Goal: Navigation & Orientation: Find specific page/section

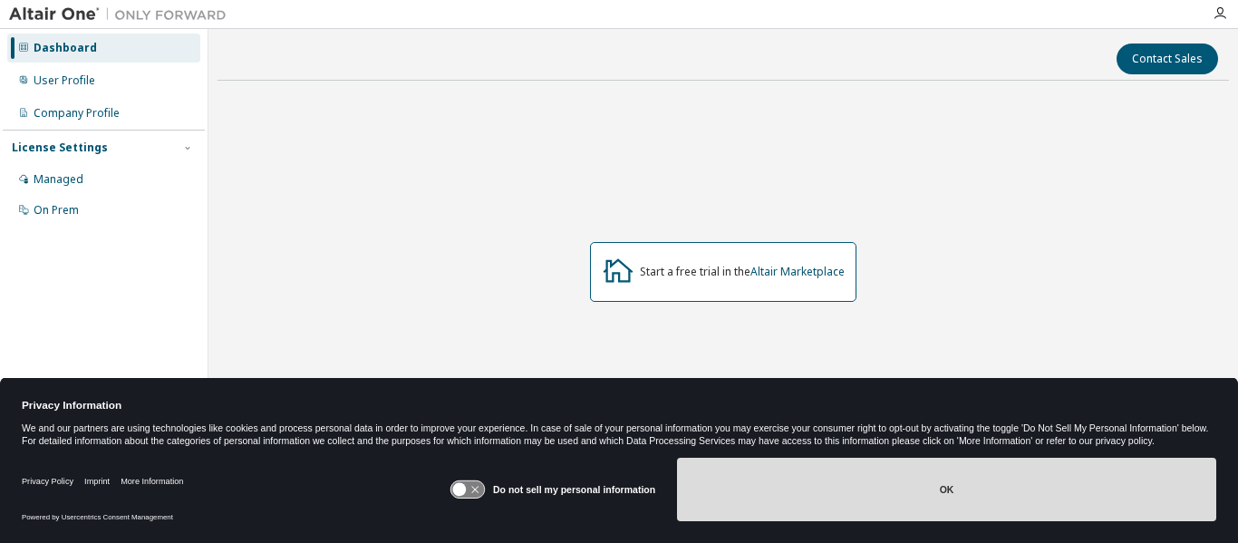
click at [838, 498] on button "OK" at bounding box center [946, 489] width 539 height 63
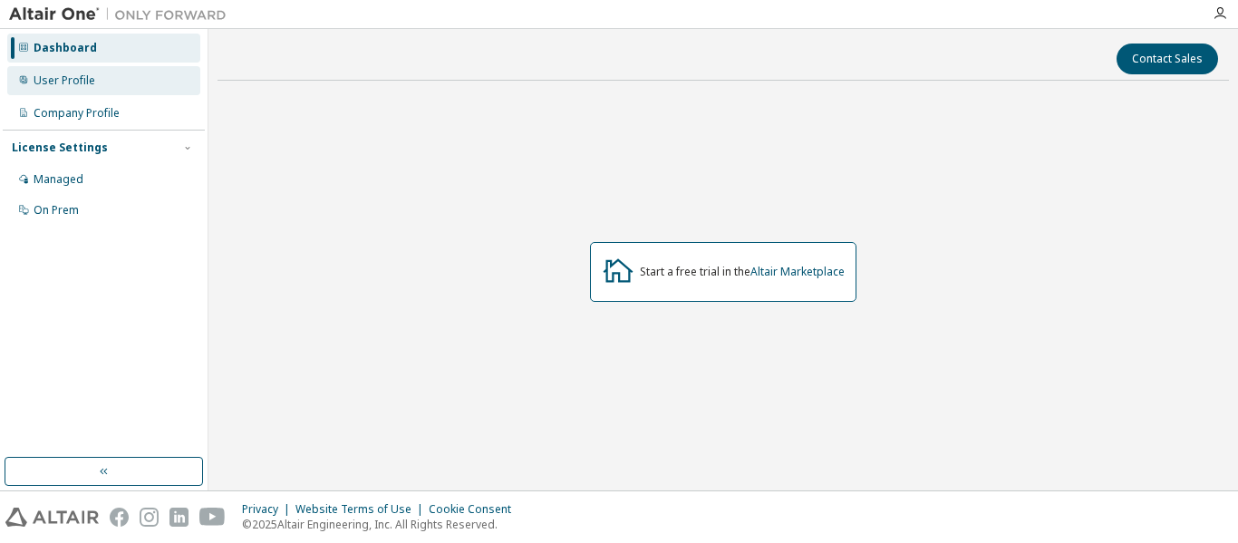
click at [92, 84] on div "User Profile" at bounding box center [65, 80] width 62 height 15
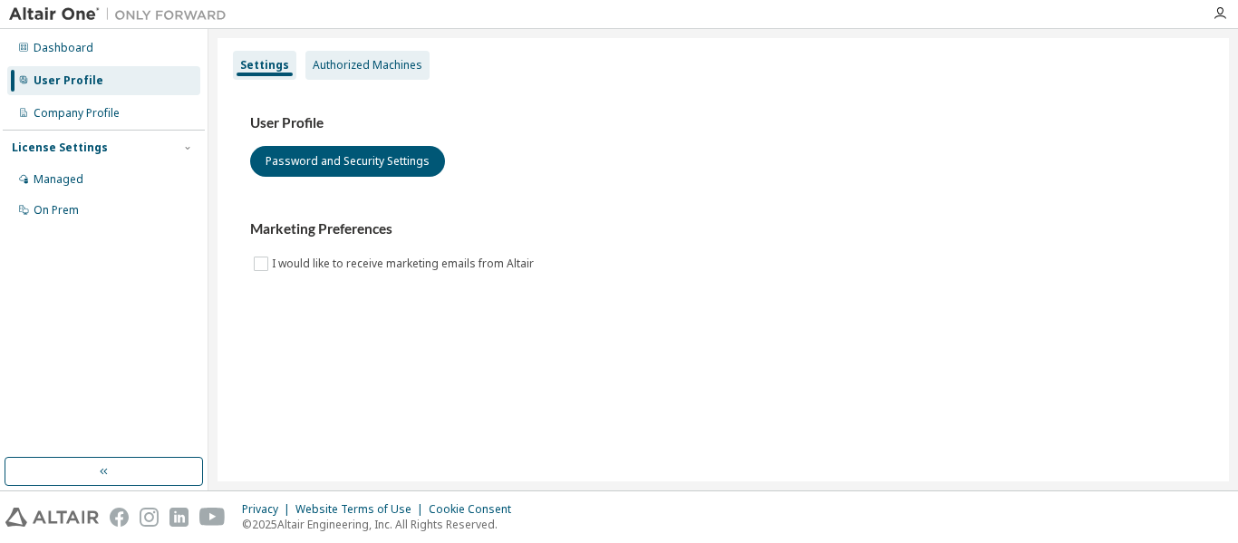
click at [331, 69] on div "Authorized Machines" at bounding box center [368, 65] width 110 height 15
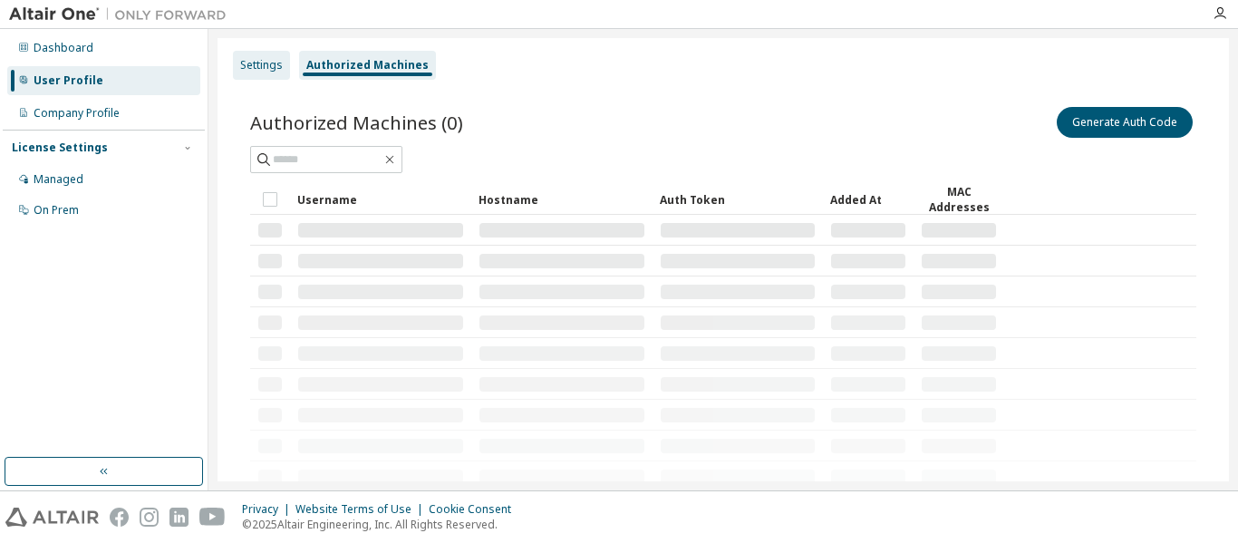
click at [249, 76] on div "Settings" at bounding box center [261, 65] width 57 height 29
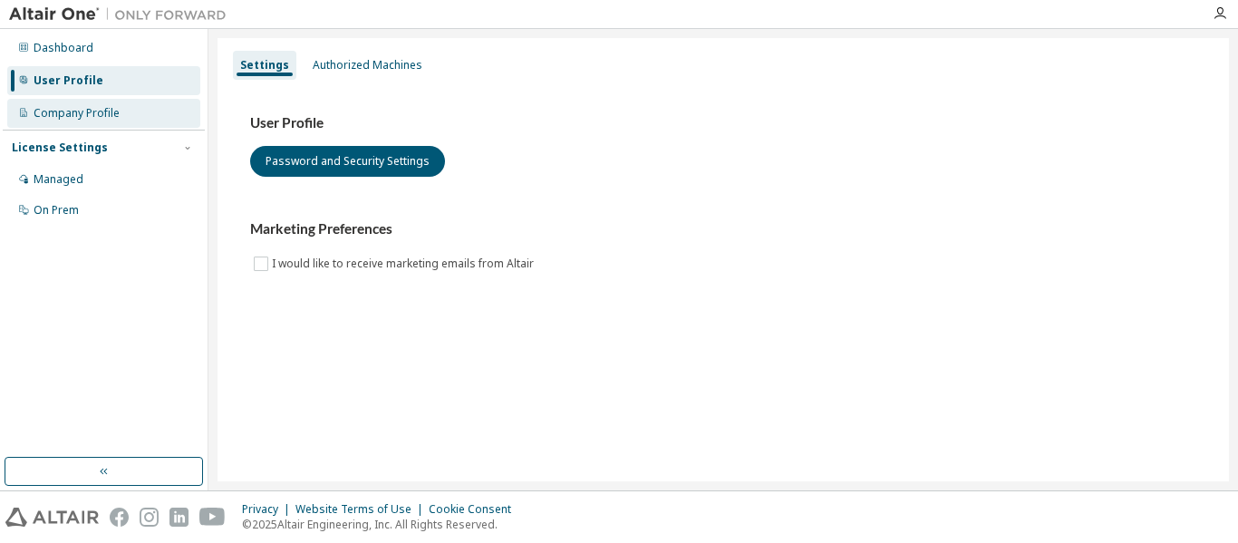
click at [132, 118] on div "Company Profile" at bounding box center [103, 113] width 193 height 29
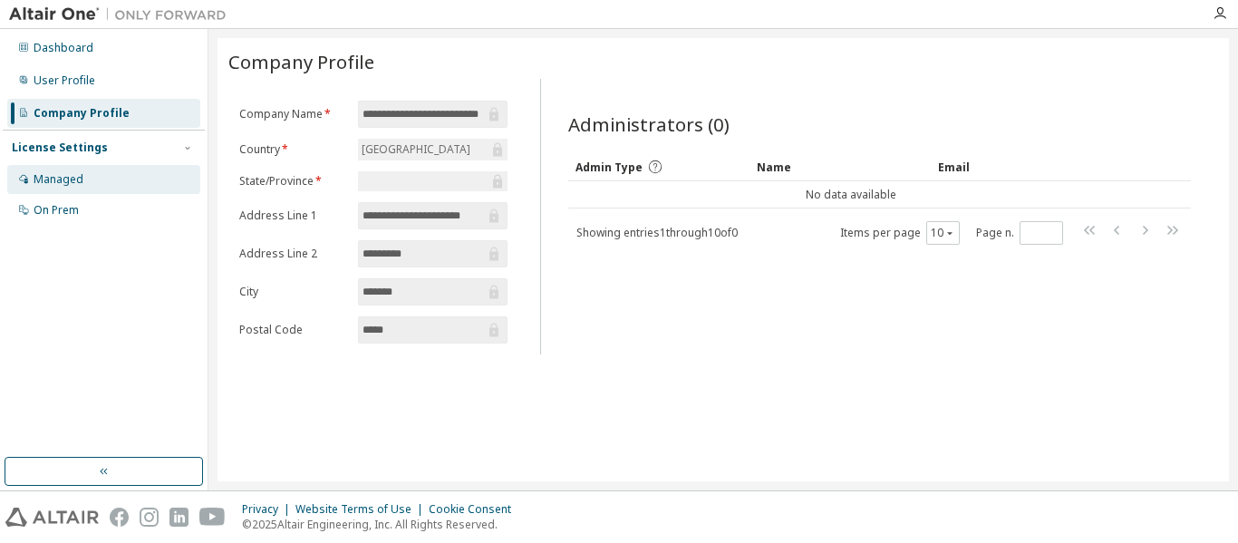
click at [82, 179] on div "Managed" at bounding box center [59, 179] width 50 height 15
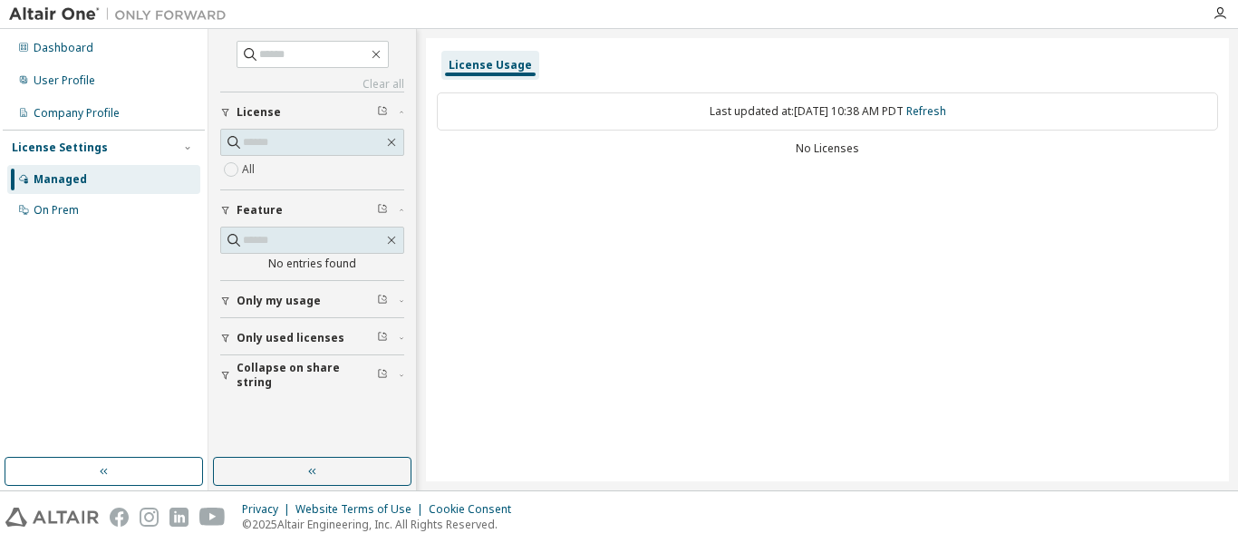
click at [286, 353] on button "Only used licenses" at bounding box center [312, 338] width 184 height 40
click at [284, 302] on span "Only my usage" at bounding box center [279, 301] width 84 height 15
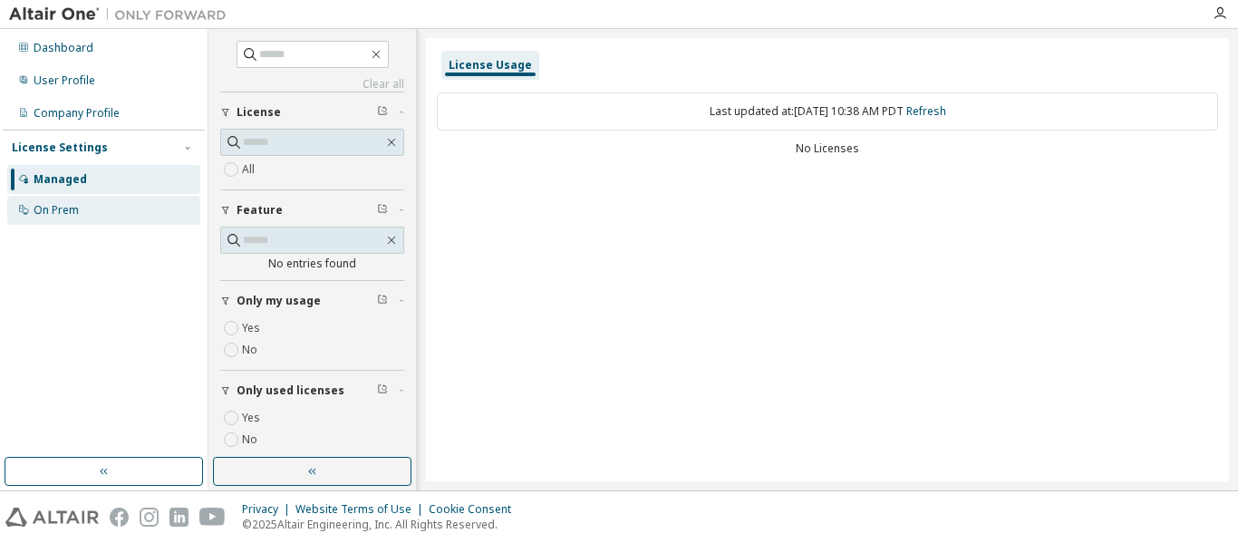
click at [96, 214] on div "On Prem" at bounding box center [103, 210] width 193 height 29
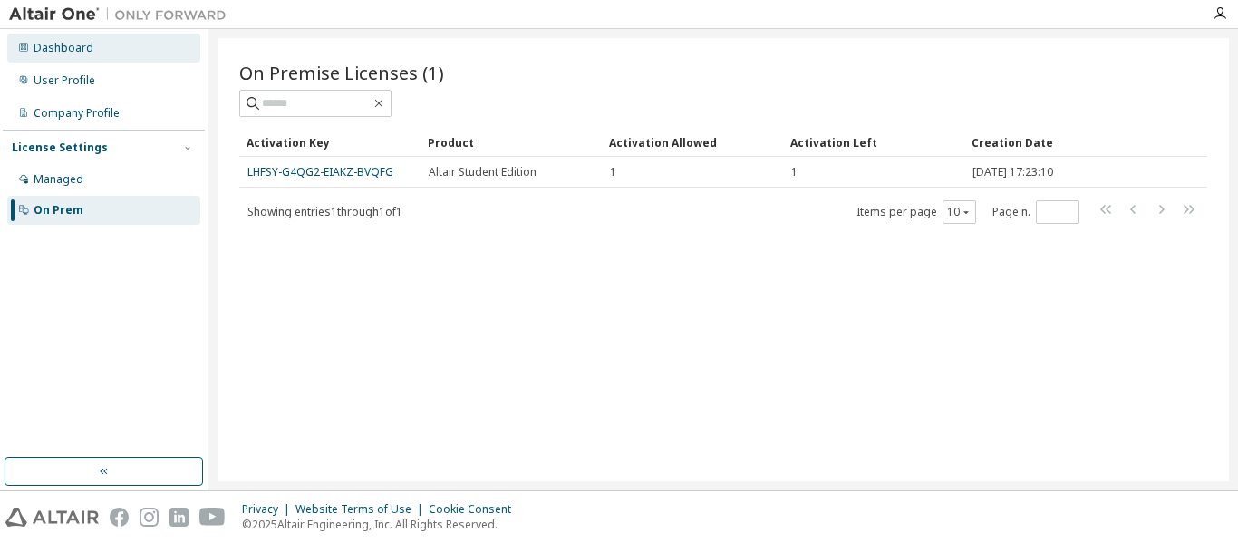
click at [68, 51] on div "Dashboard" at bounding box center [64, 48] width 60 height 15
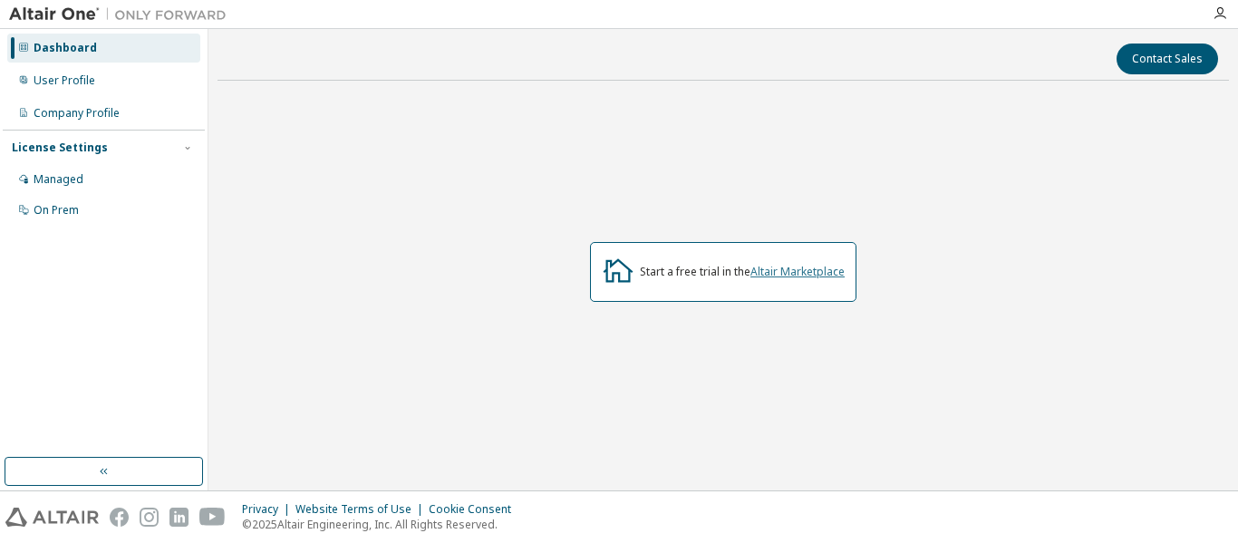
click at [797, 273] on link "Altair Marketplace" at bounding box center [798, 271] width 94 height 15
